Goal: Information Seeking & Learning: Learn about a topic

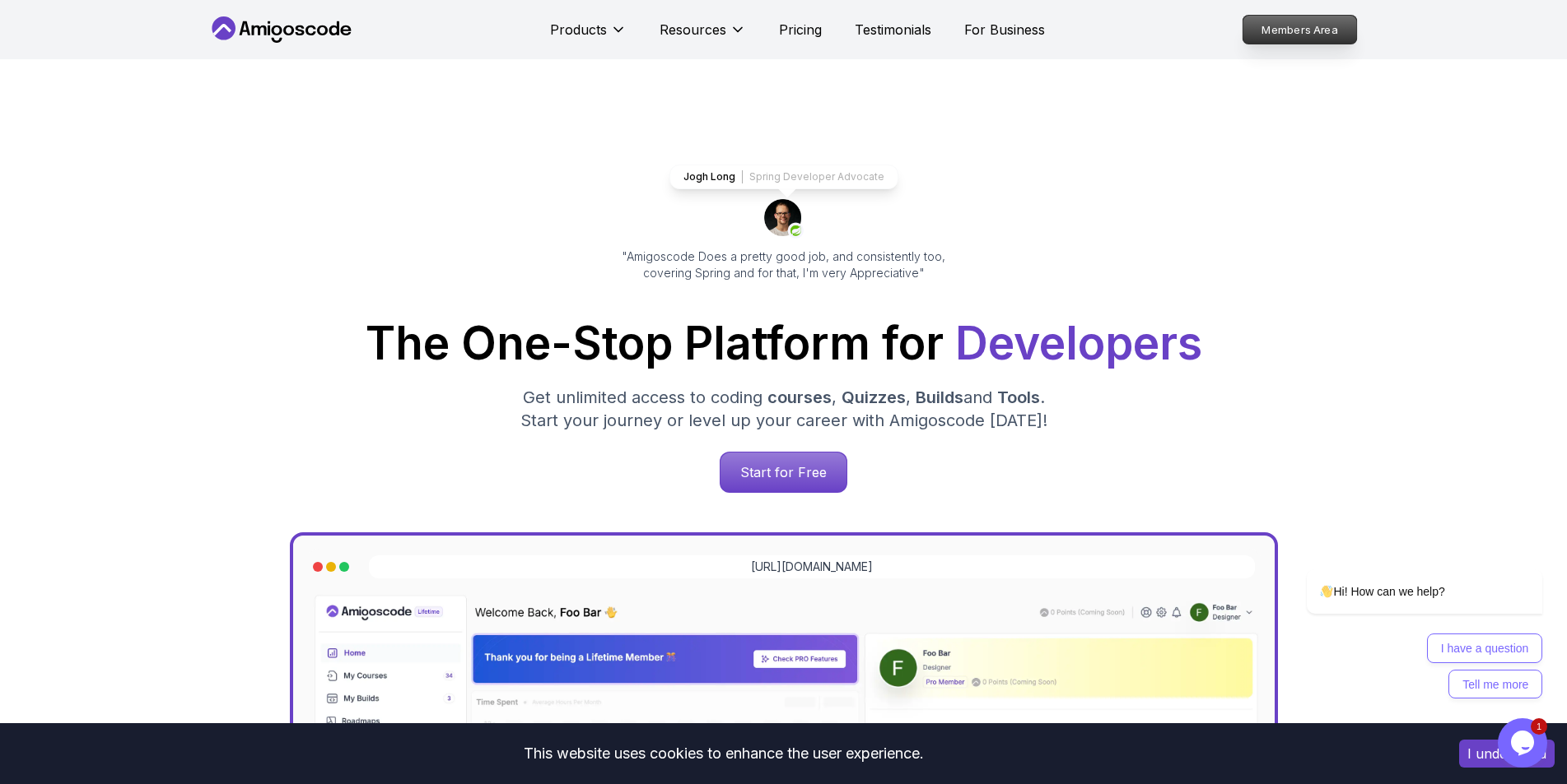
click at [1335, 26] on p "Members Area" at bounding box center [1299, 30] width 113 height 28
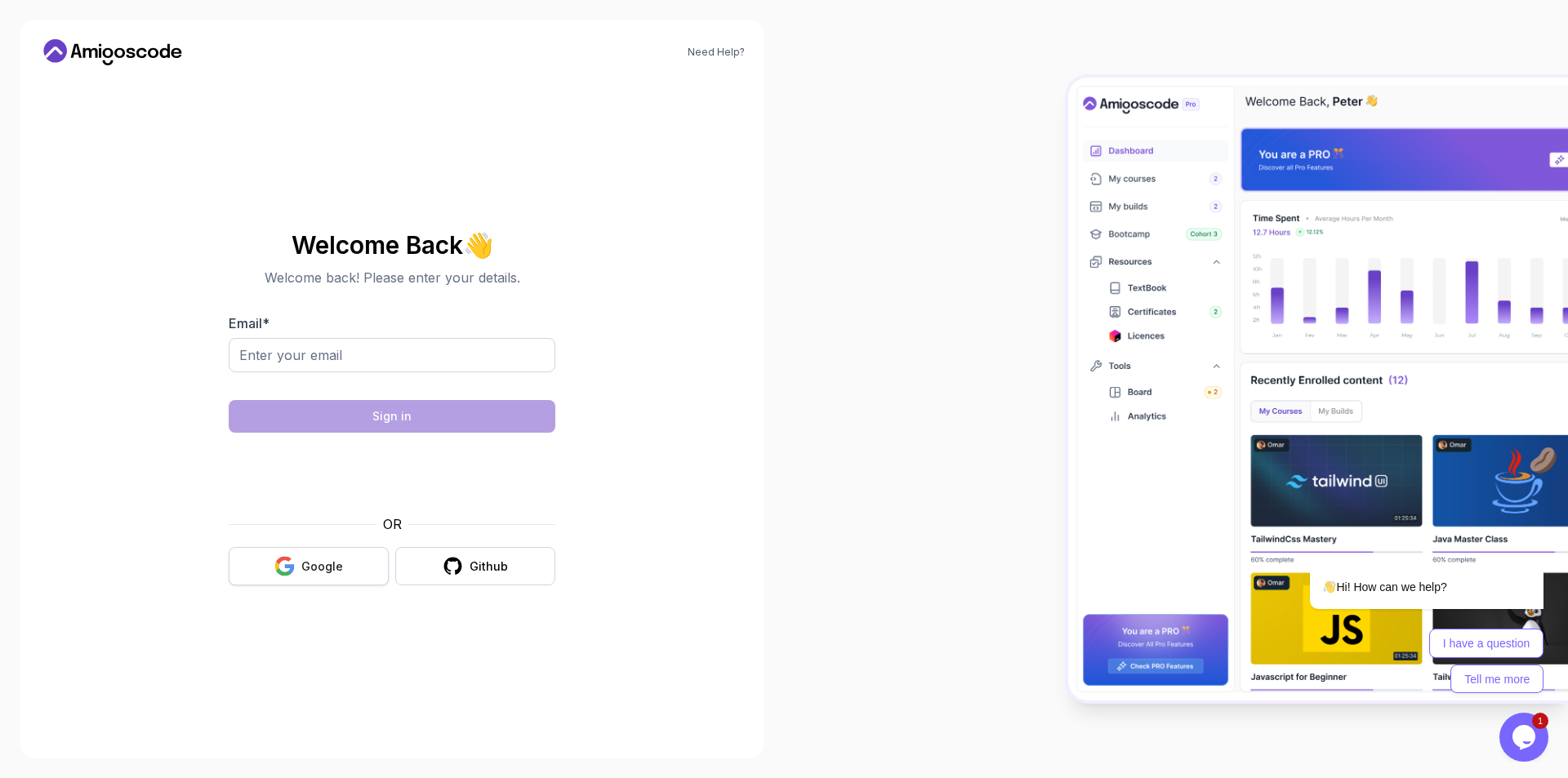
click at [335, 573] on div "Google" at bounding box center [322, 566] width 41 height 16
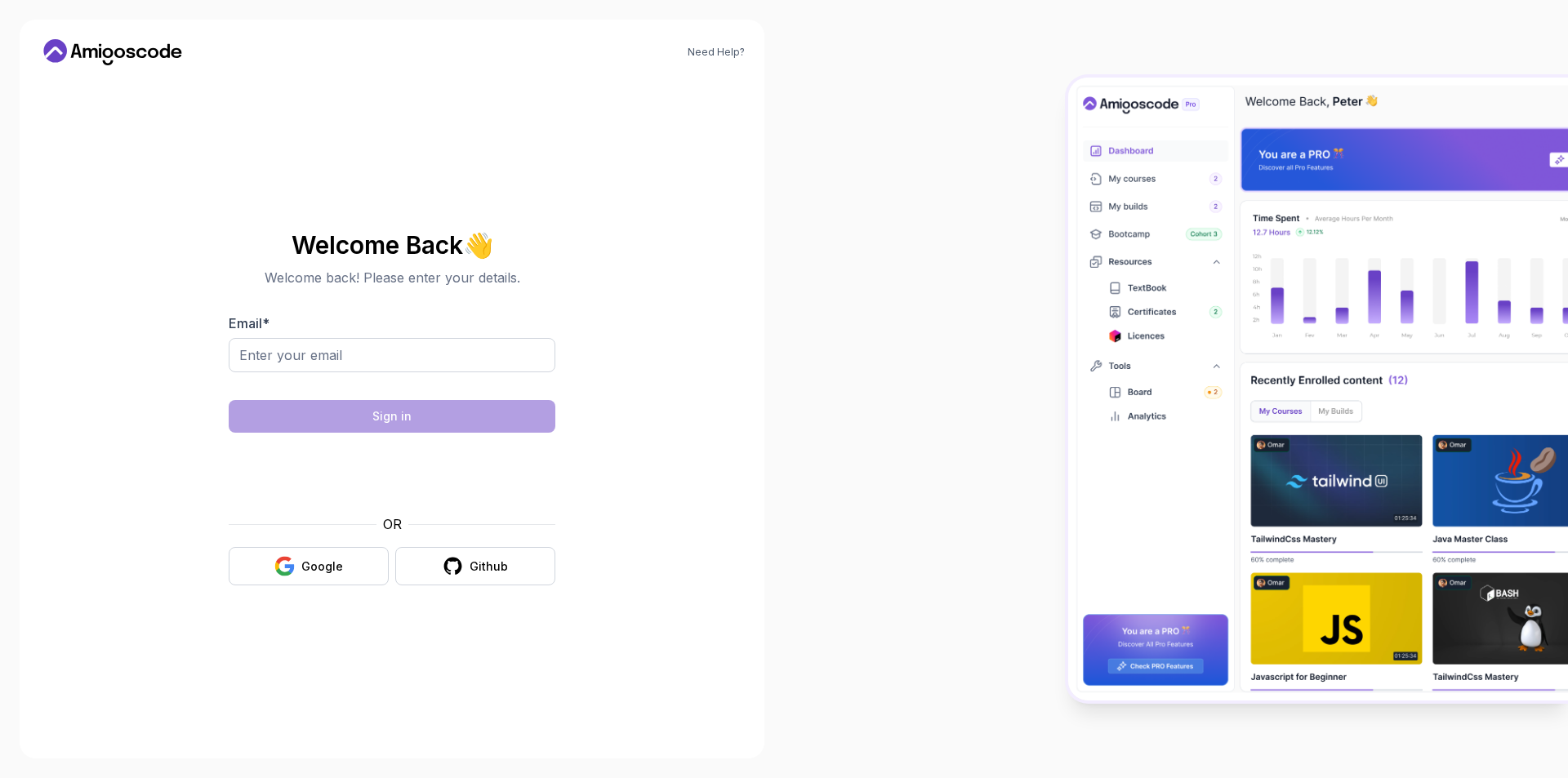
click at [299, 571] on button "Google" at bounding box center [308, 565] width 160 height 38
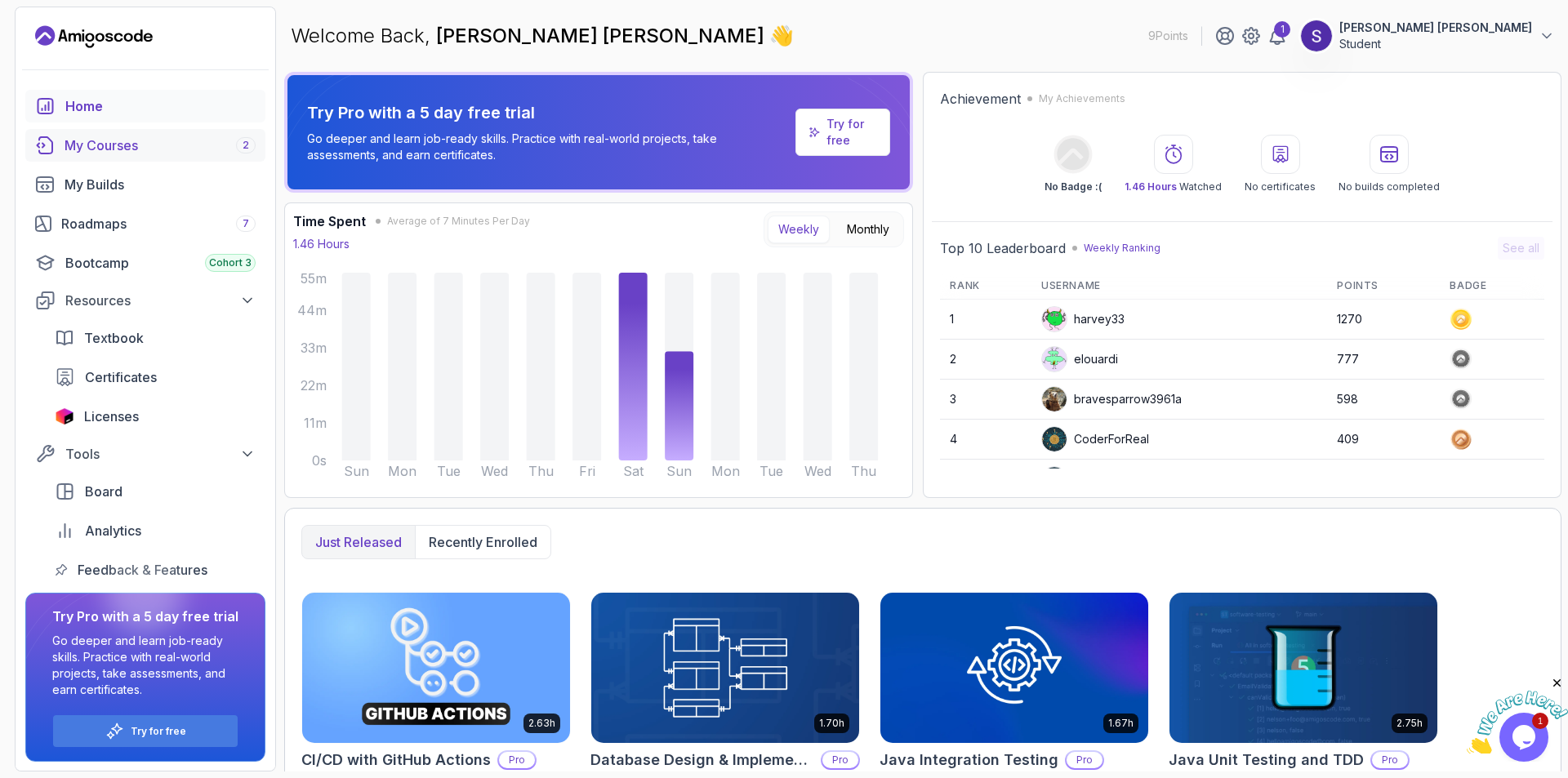
click at [118, 151] on div "My Courses 2" at bounding box center [160, 145] width 191 height 20
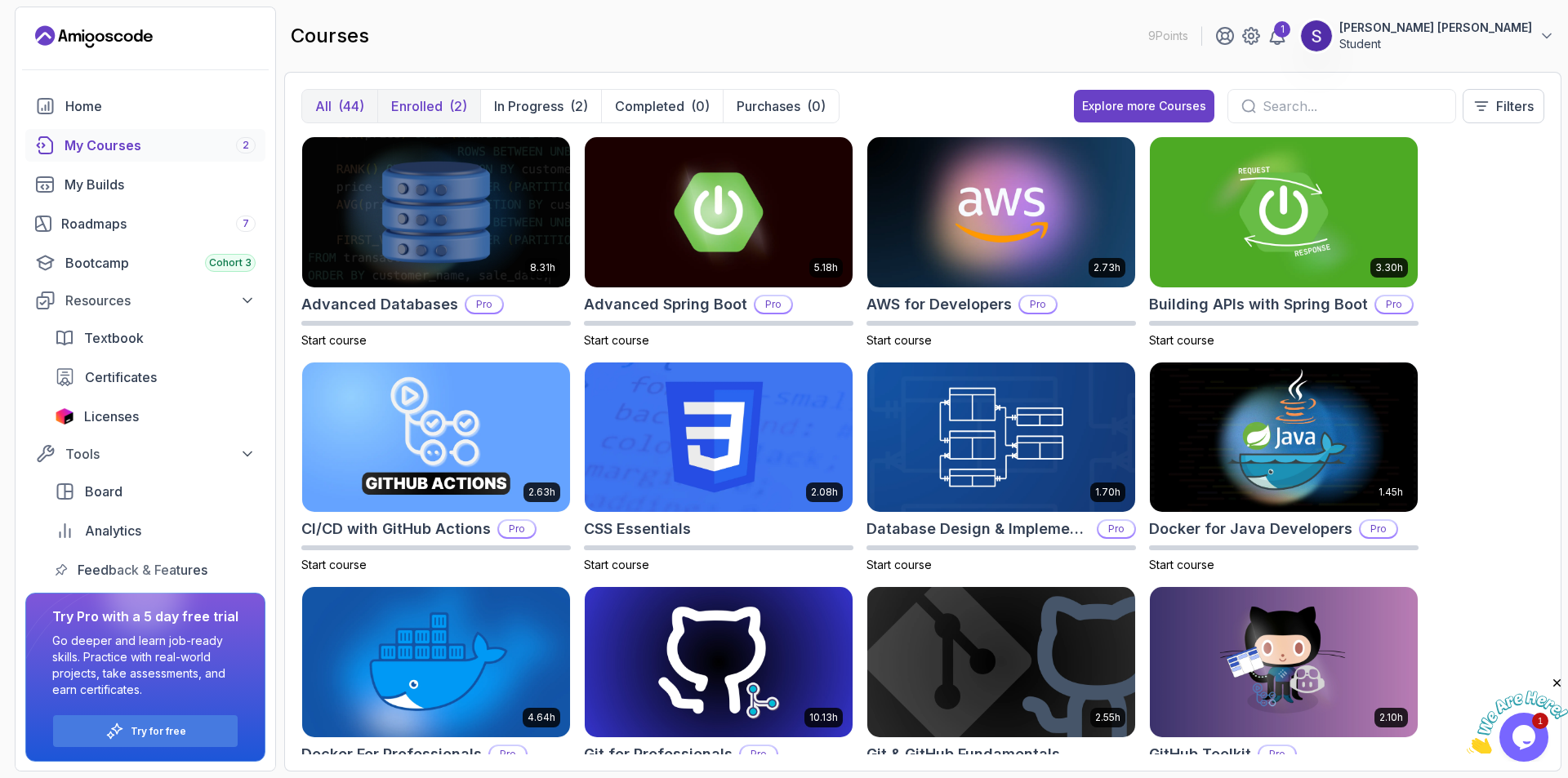
click at [457, 90] on button "Enrolled (2)" at bounding box center [429, 106] width 103 height 33
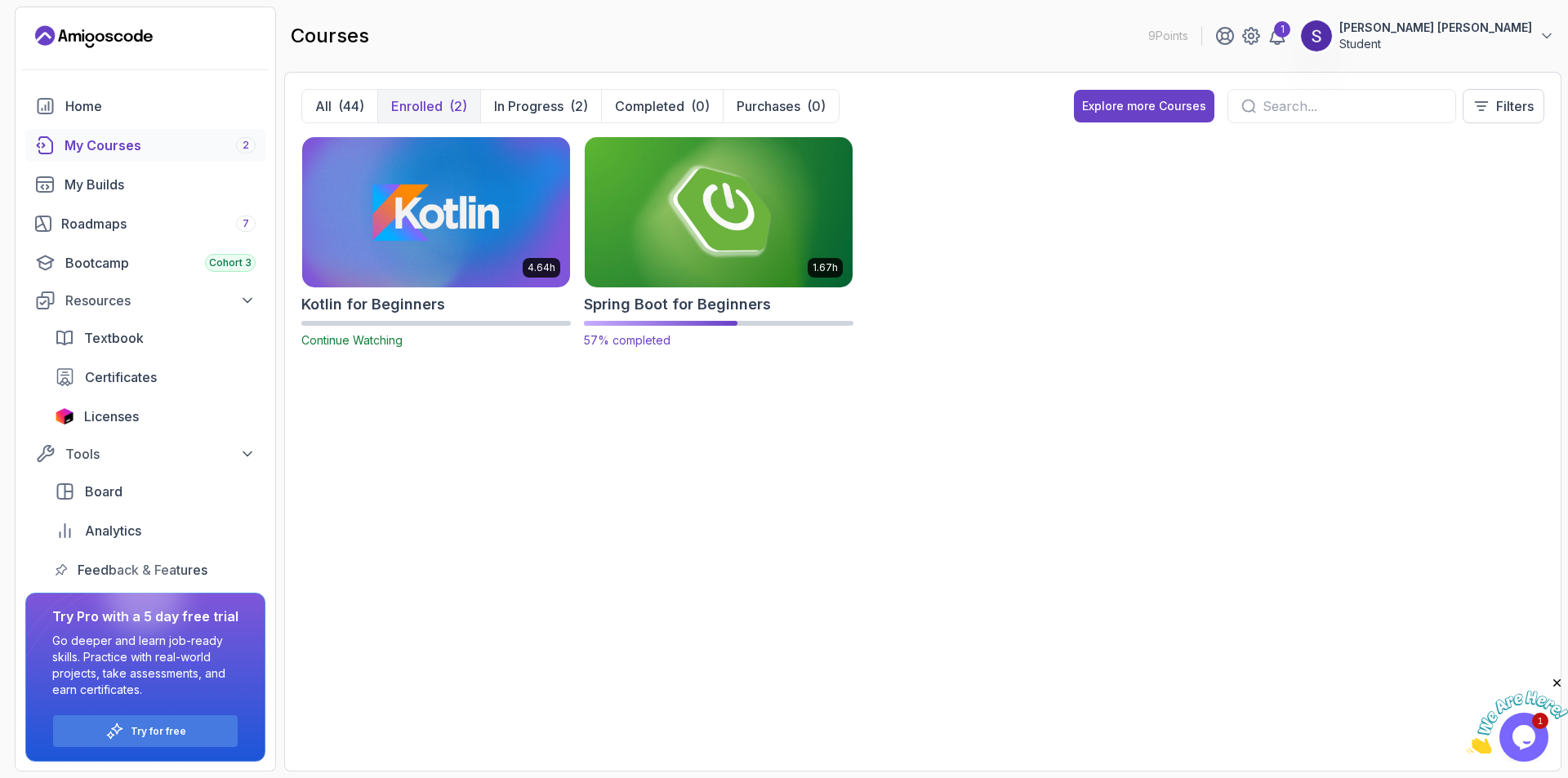
click at [713, 185] on img at bounding box center [719, 212] width 281 height 157
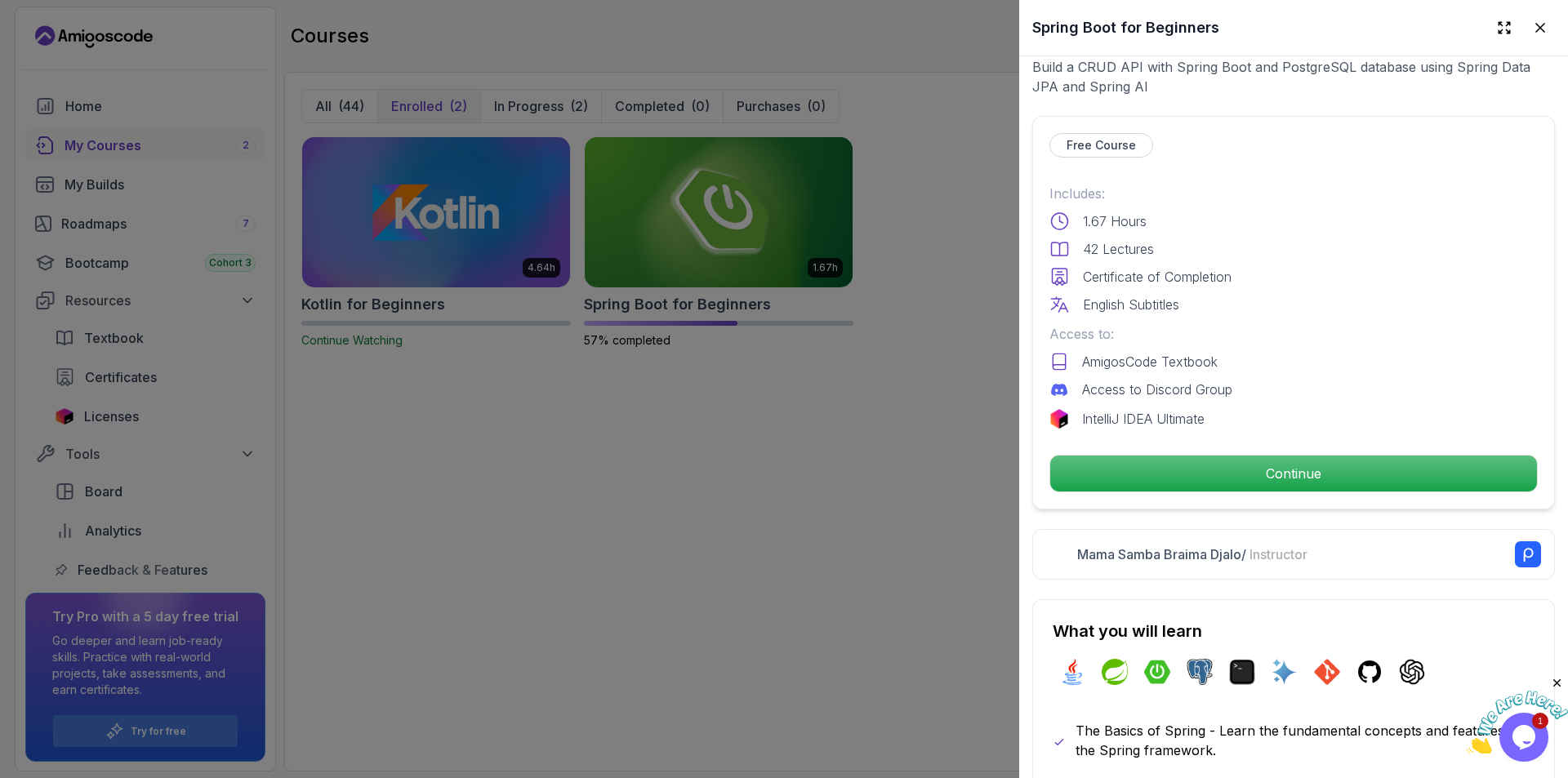
scroll to position [327, 0]
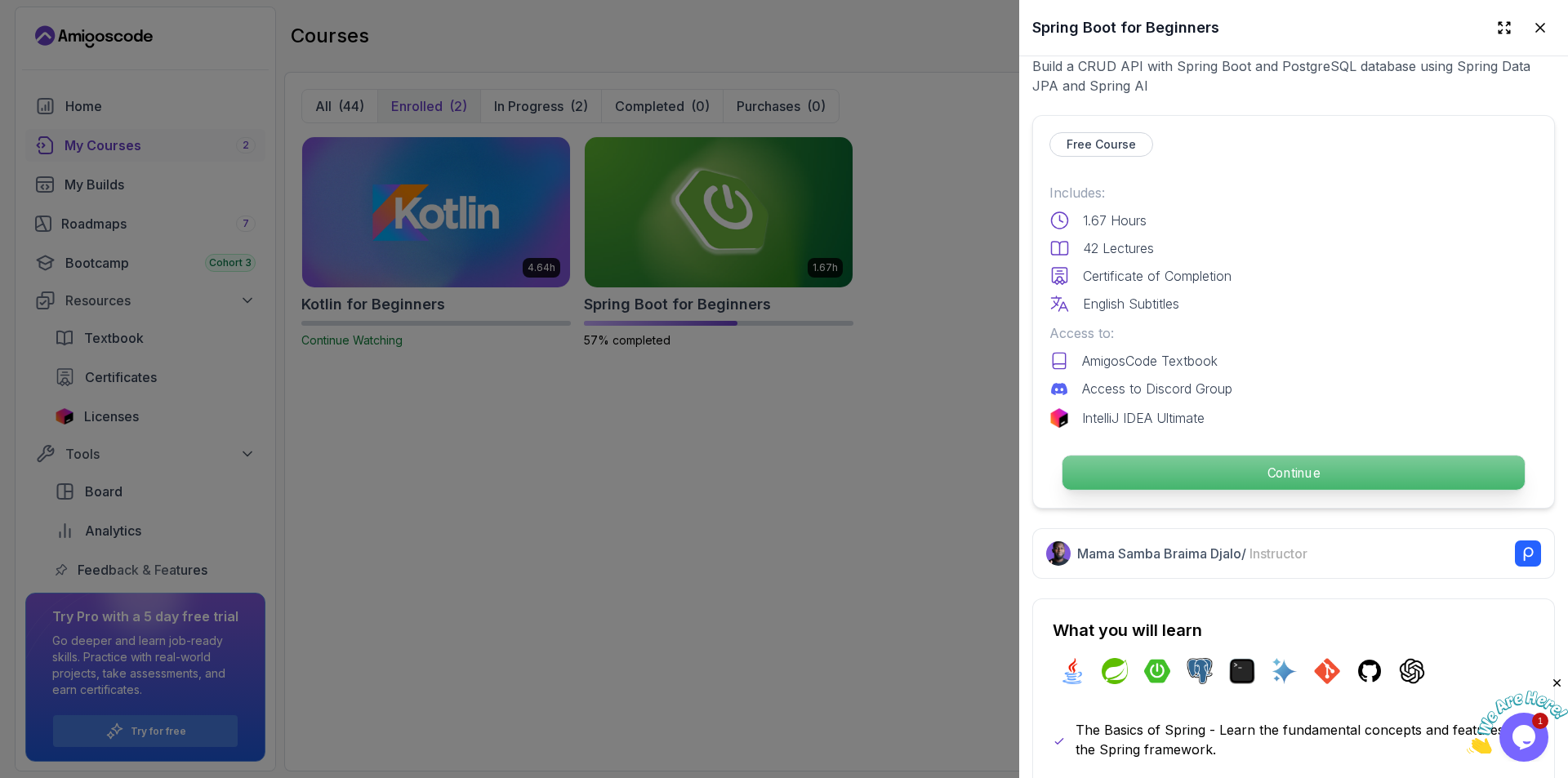
click at [1182, 465] on p "Continue" at bounding box center [1294, 473] width 462 height 35
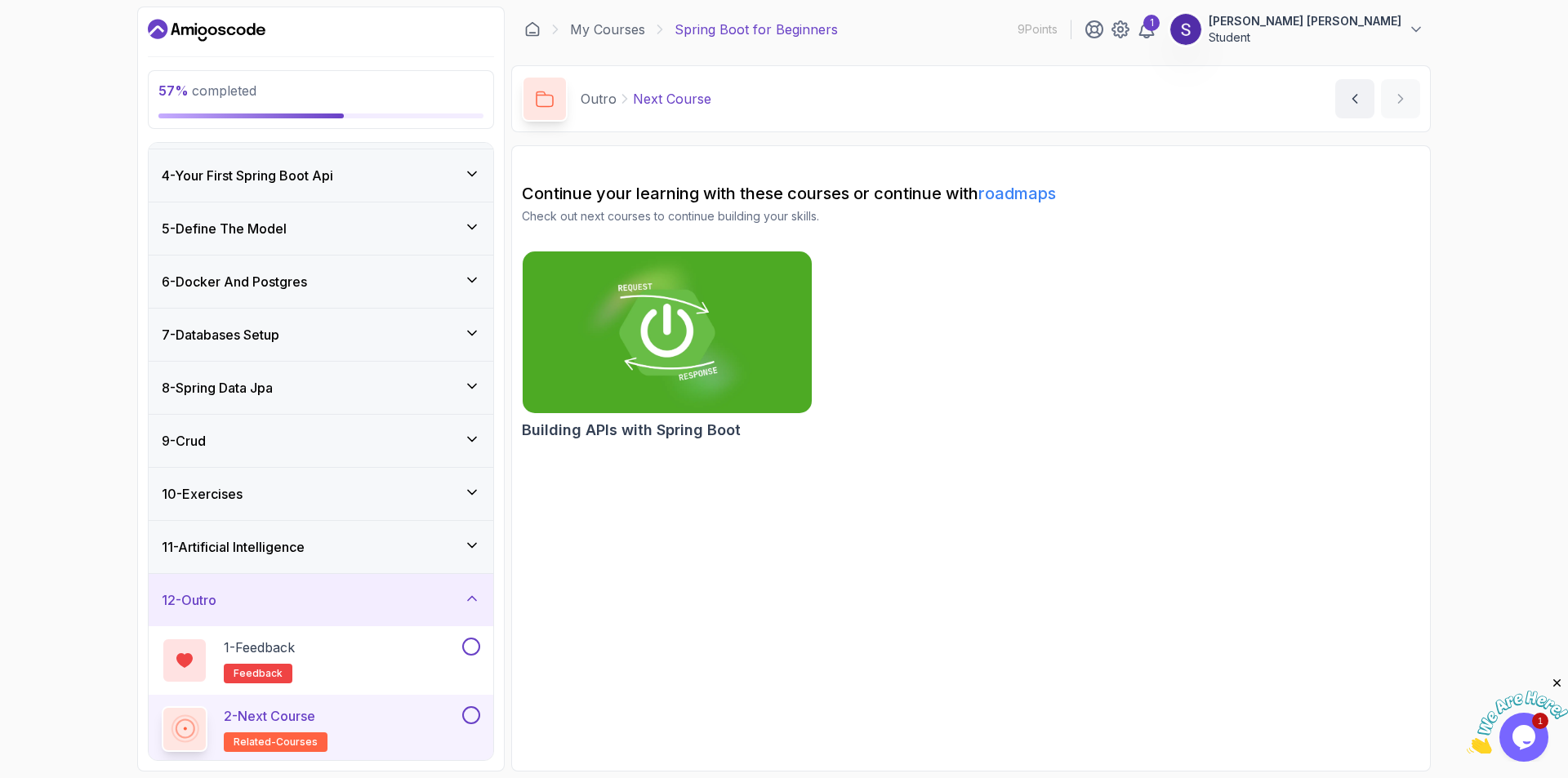
scroll to position [156, 0]
click at [435, 373] on div "8 - Spring Data Jpa" at bounding box center [321, 385] width 344 height 52
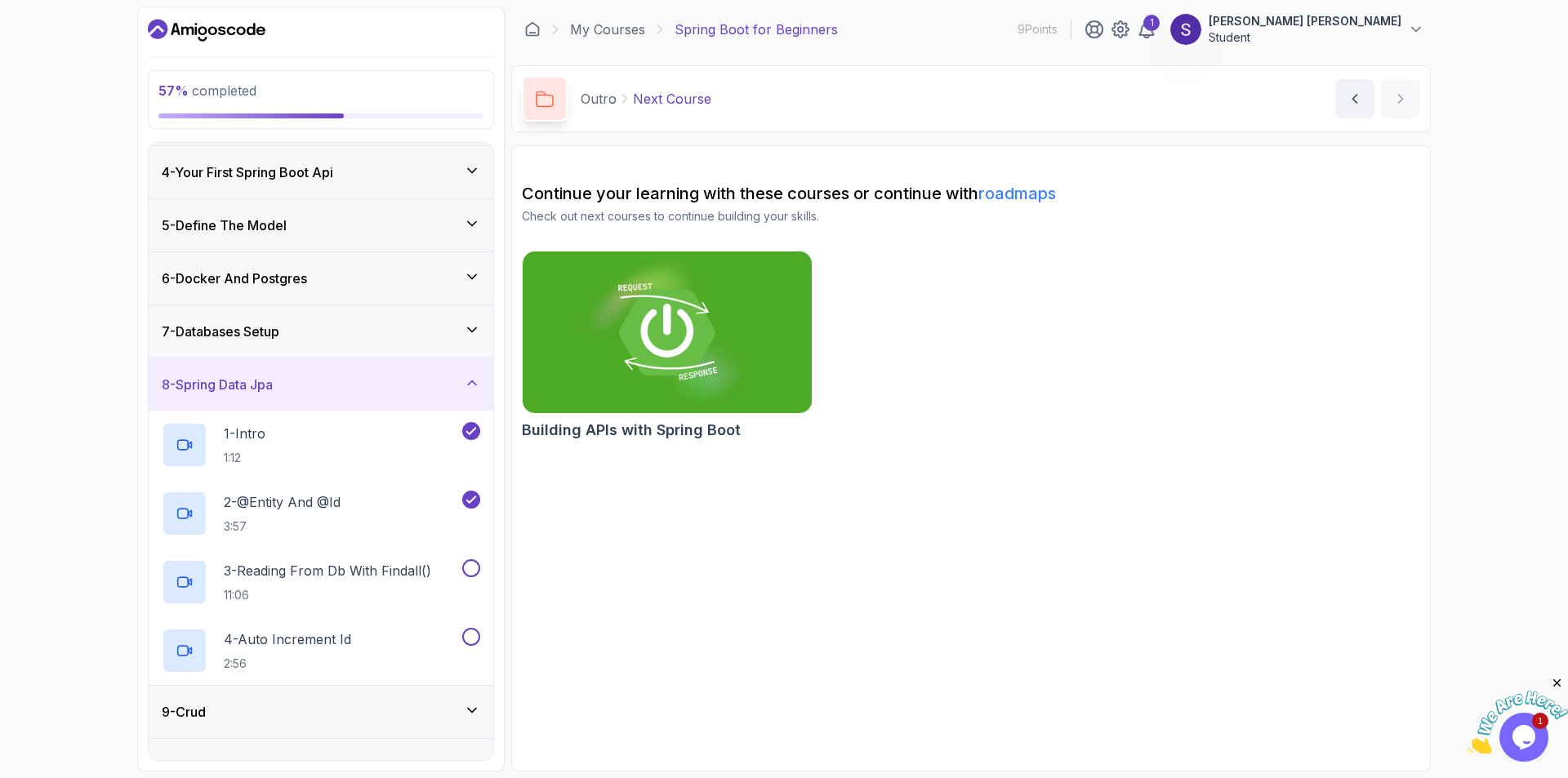
click at [1018, 711] on section "Continue your learning with these courses or continue with roadmaps Check out n…" at bounding box center [971, 458] width 919 height 626
click at [265, 585] on h2 "3 - Reading From Db With Findall() 11:06" at bounding box center [328, 581] width 208 height 42
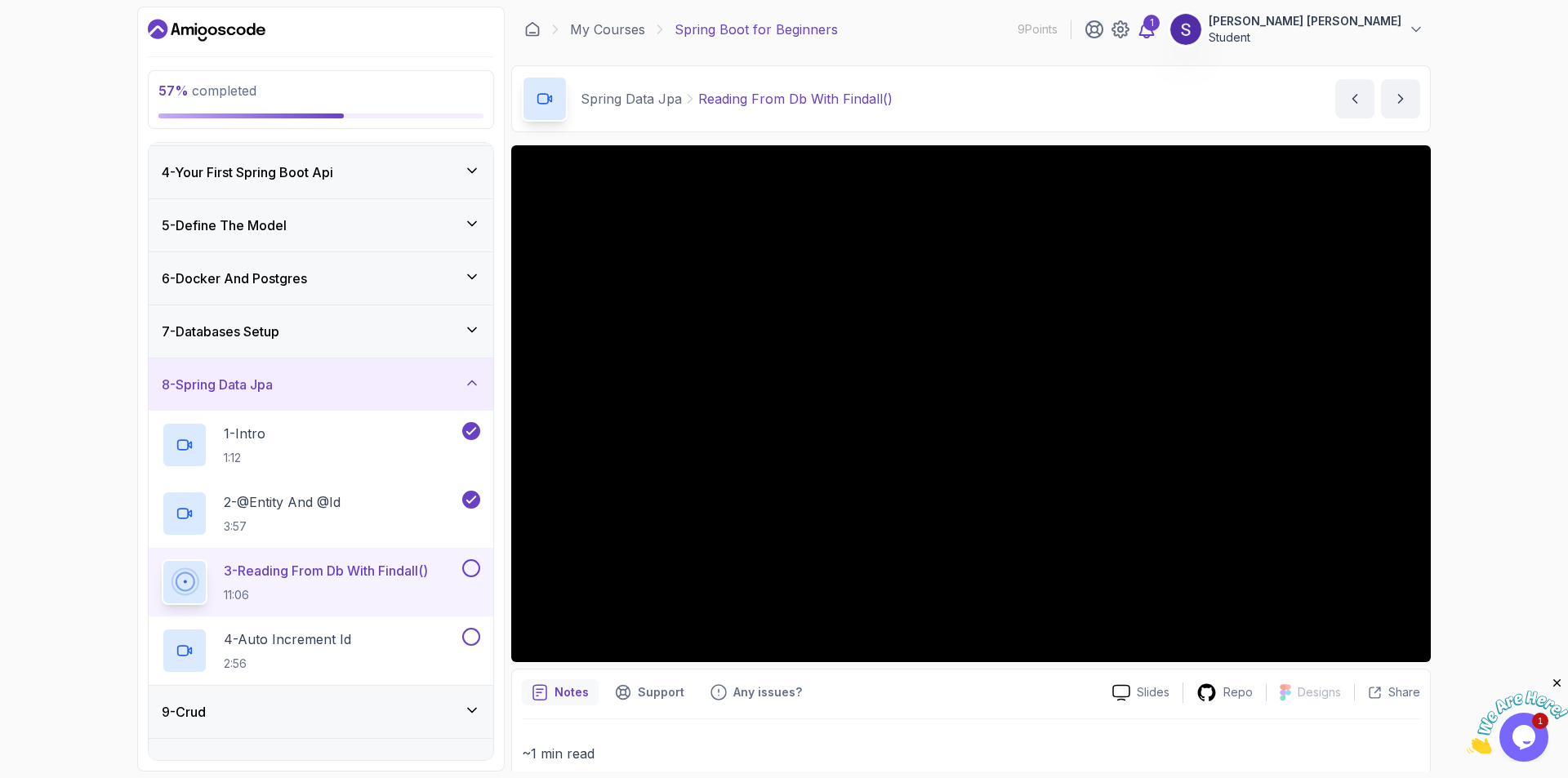
click at [1156, 31] on icon at bounding box center [1146, 29] width 20 height 20
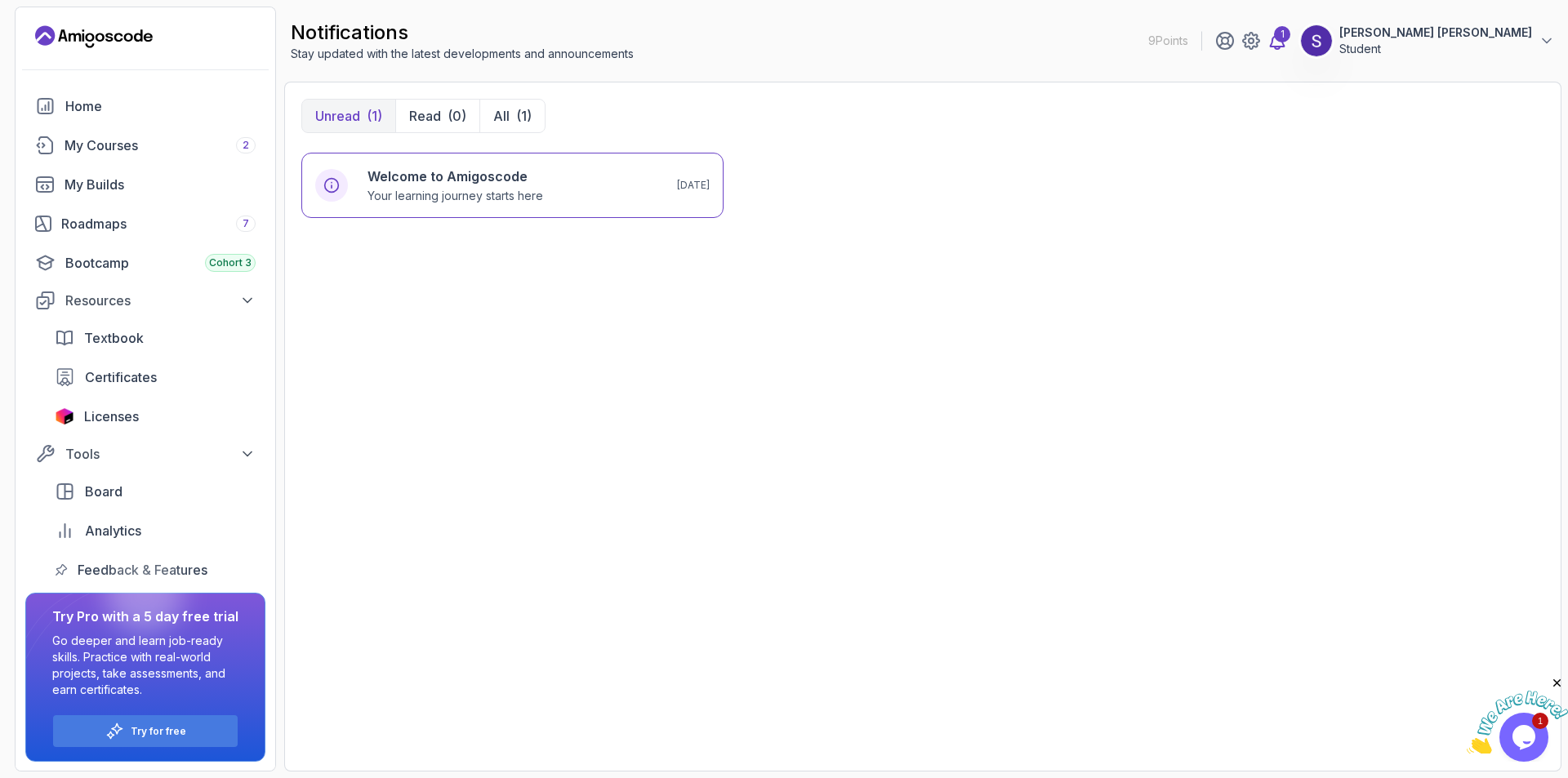
click at [1287, 43] on icon at bounding box center [1277, 40] width 20 height 20
click at [1287, 44] on icon at bounding box center [1277, 40] width 20 height 20
